Goal: Transaction & Acquisition: Obtain resource

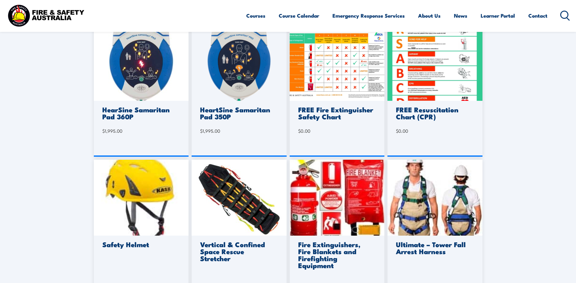
scroll to position [334, 0]
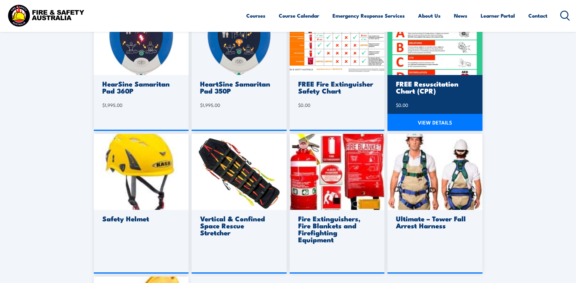
click at [440, 76] on div "FREE Resuscitation Chart (CPR) $ 0.00" at bounding box center [435, 103] width 95 height 56
click at [436, 129] on link "VIEW DETAILS" at bounding box center [435, 122] width 95 height 17
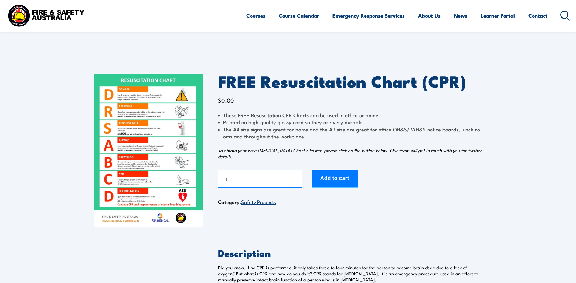
click at [140, 124] on img at bounding box center [148, 150] width 109 height 153
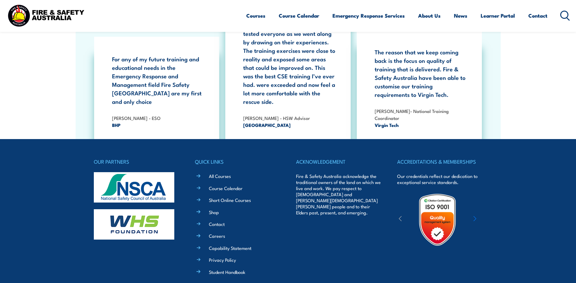
scroll to position [1112, 0]
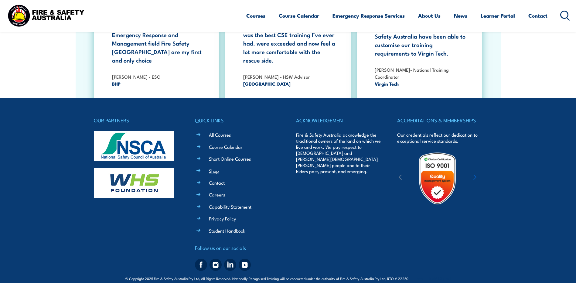
click at [218, 168] on link "Shop" at bounding box center [214, 171] width 10 height 6
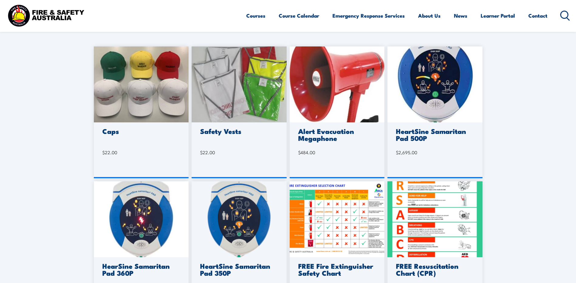
scroll to position [213, 0]
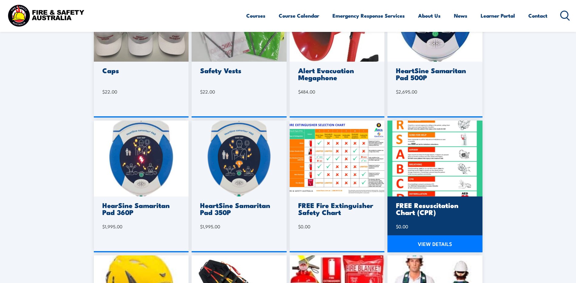
click at [436, 148] on img at bounding box center [435, 159] width 95 height 76
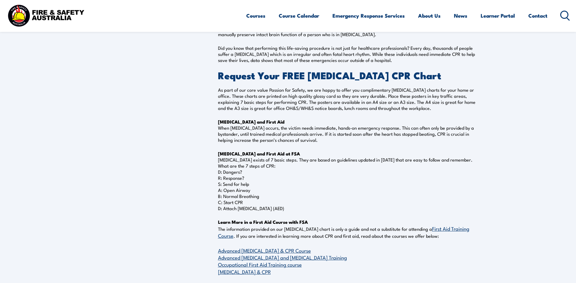
scroll to position [243, 0]
